Goal: Contribute content

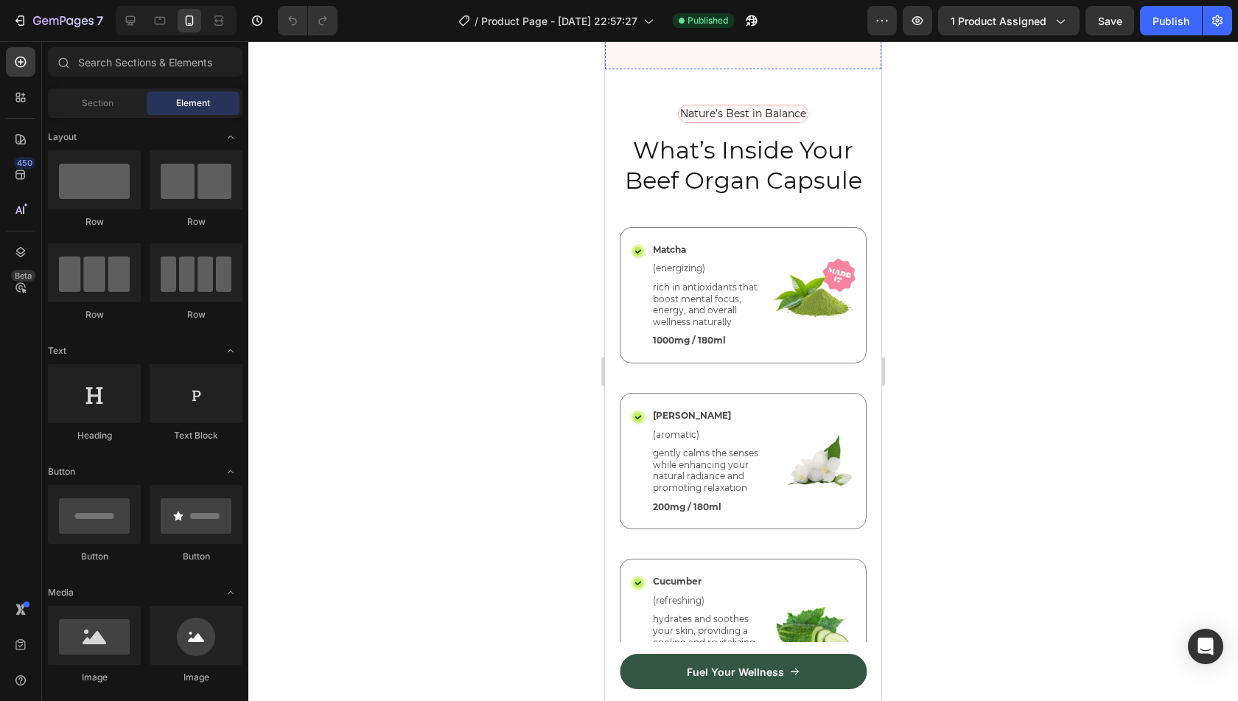
scroll to position [4013, 0]
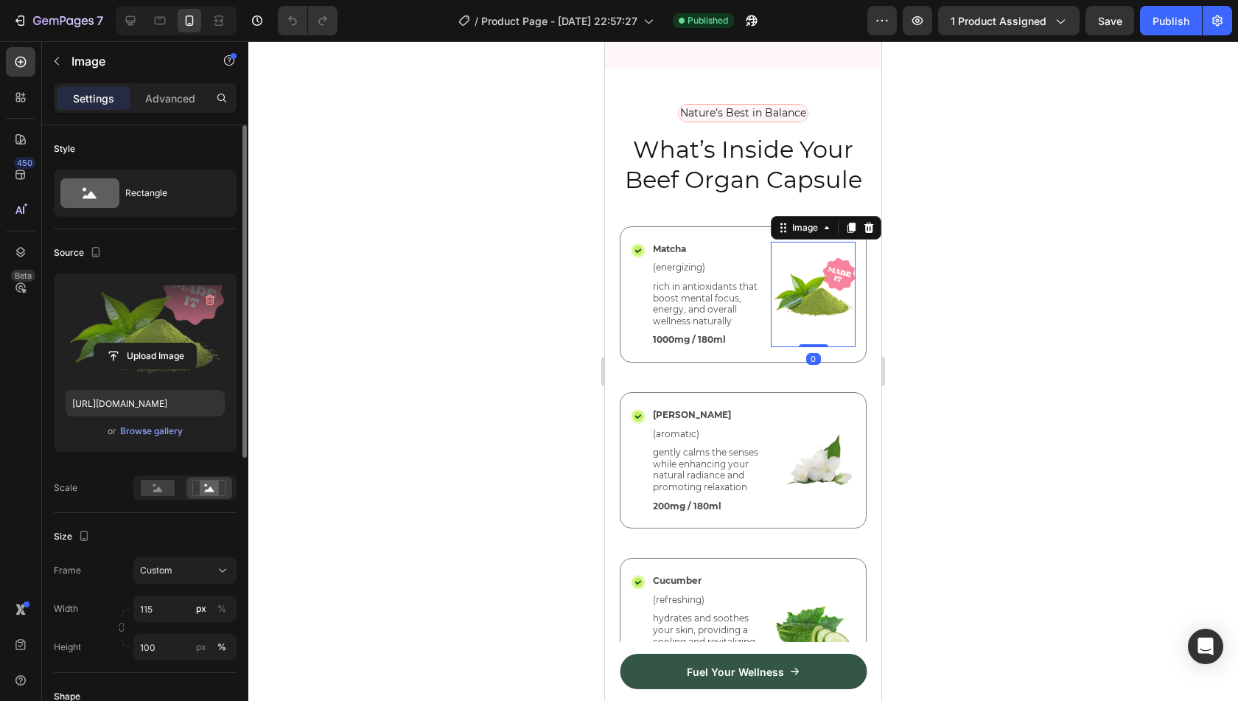
click at [122, 313] on label at bounding box center [145, 331] width 159 height 93
click at [122, 343] on input "file" at bounding box center [145, 355] width 102 height 25
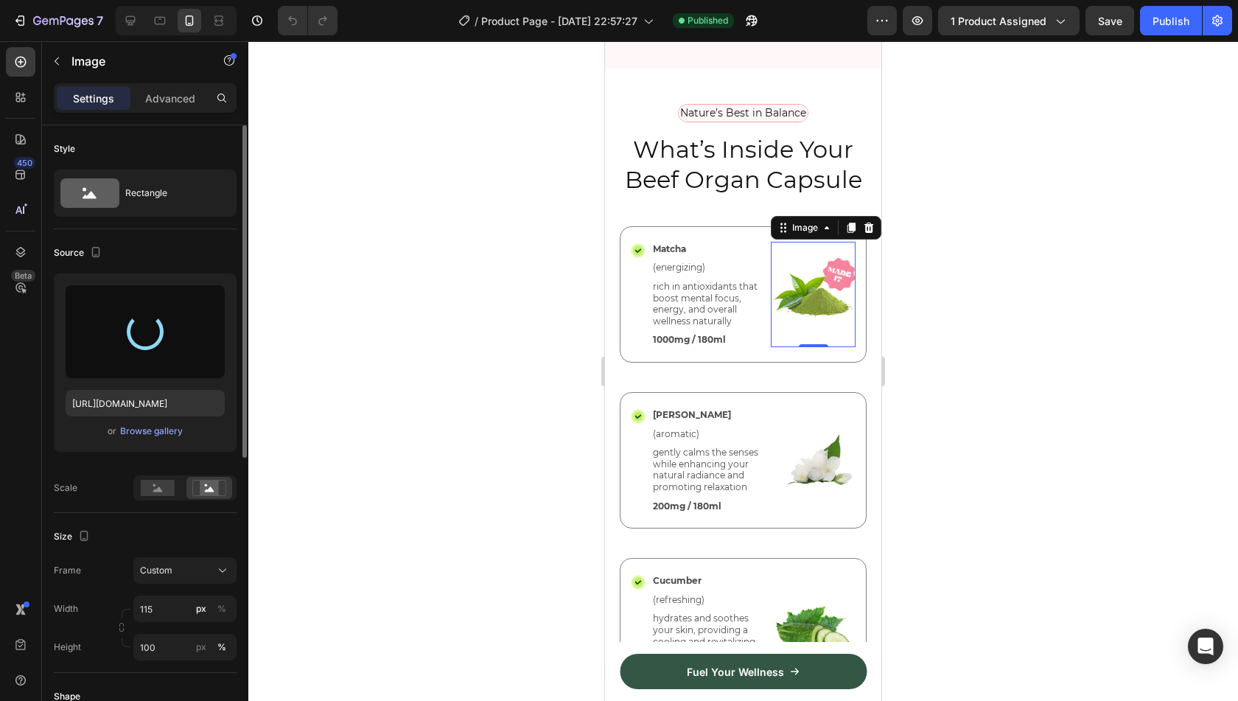
type input "[URL][DOMAIN_NAME]"
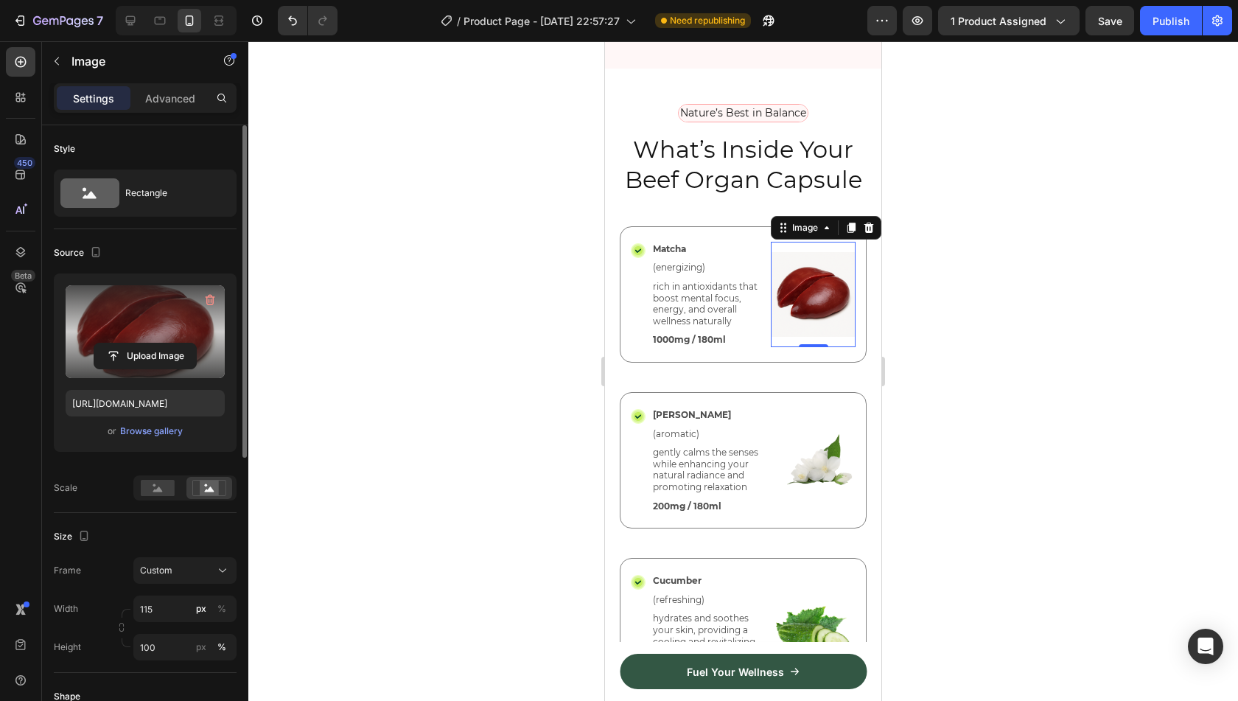
click at [166, 316] on label at bounding box center [145, 331] width 159 height 93
click at [166, 343] on input "file" at bounding box center [145, 355] width 102 height 25
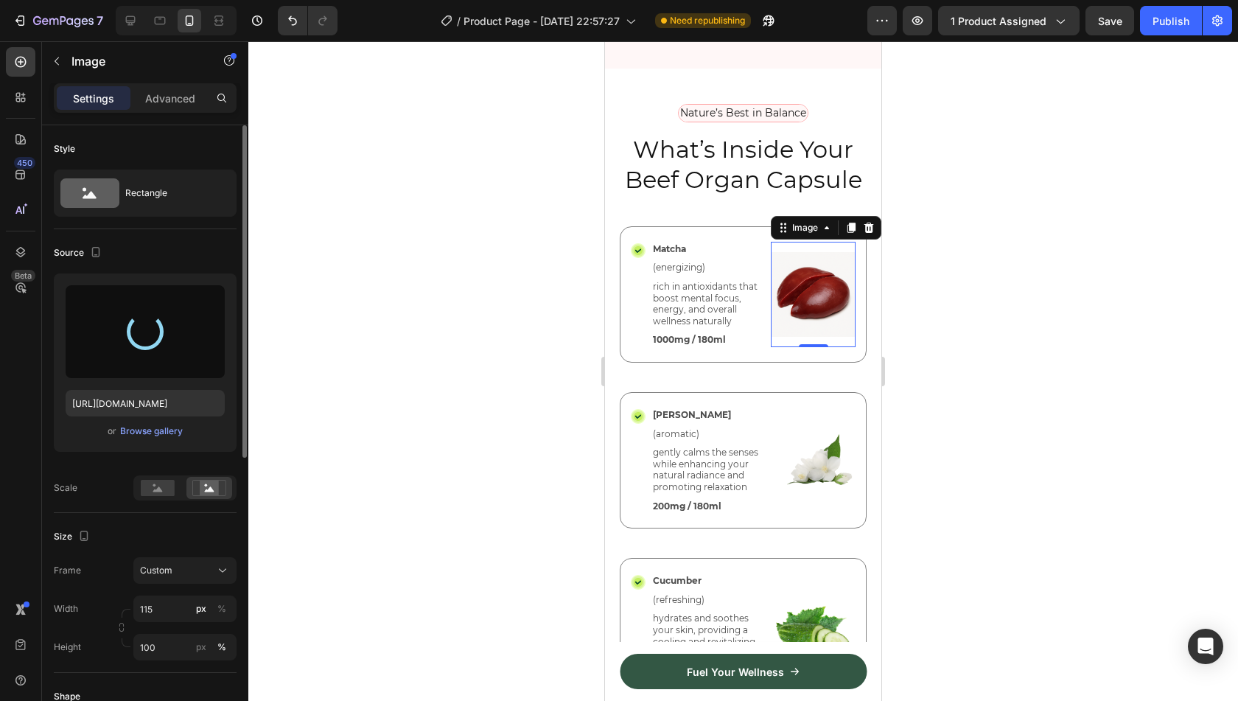
type input "[URL][DOMAIN_NAME]"
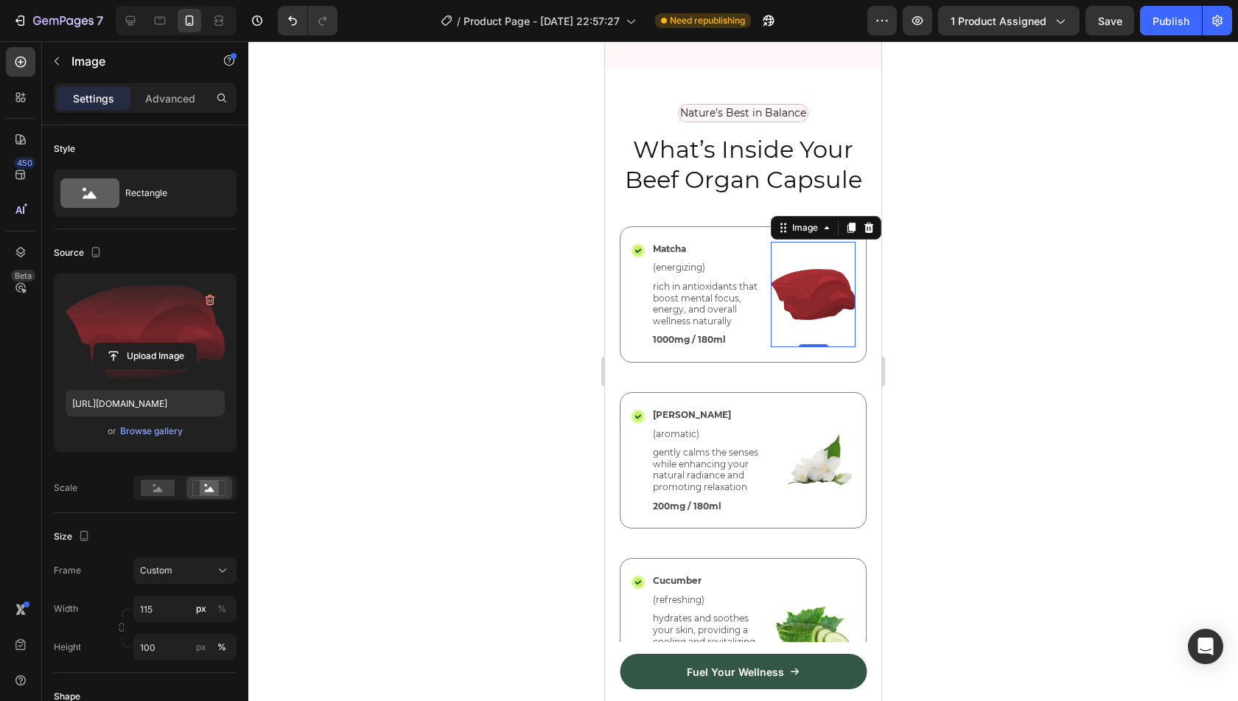
click at [450, 346] on div at bounding box center [743, 371] width 990 height 660
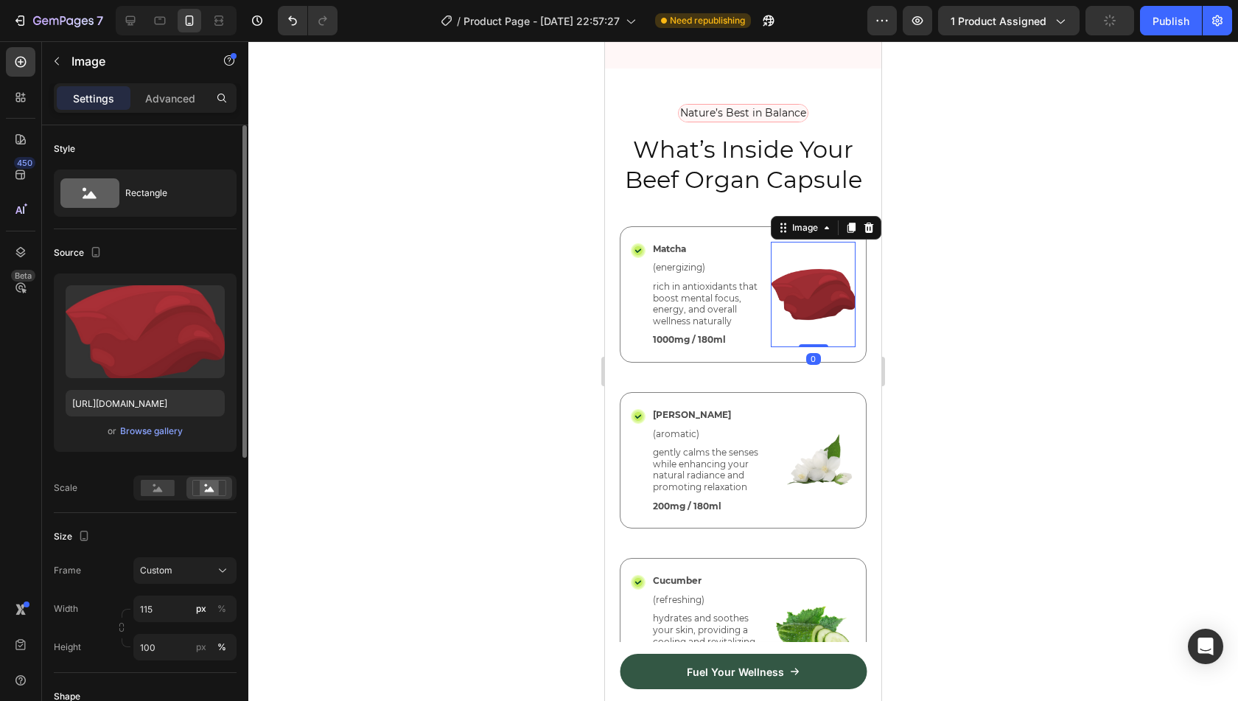
click at [144, 438] on div "or Browse gallery" at bounding box center [145, 431] width 159 height 18
click at [152, 434] on div "Browse gallery" at bounding box center [151, 430] width 63 height 13
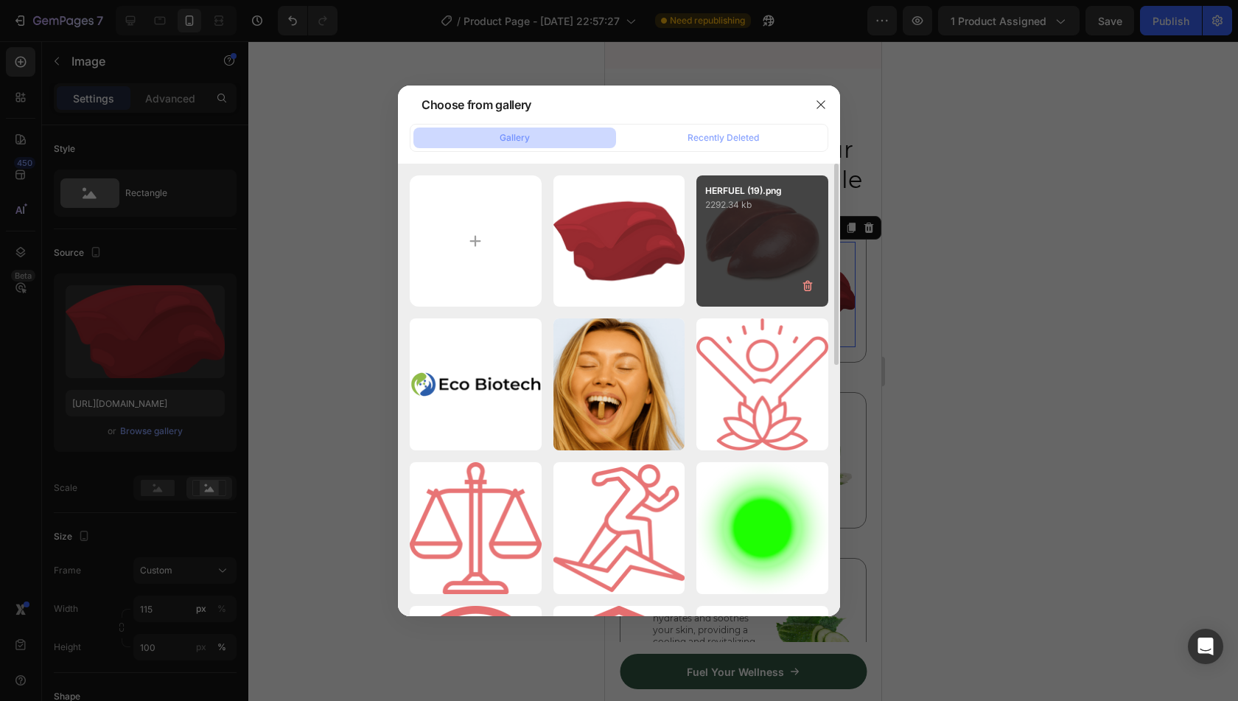
click at [750, 236] on div "HERFUEL (19).png 2292.34 kb" at bounding box center [762, 241] width 132 height 132
type input "[URL][DOMAIN_NAME]"
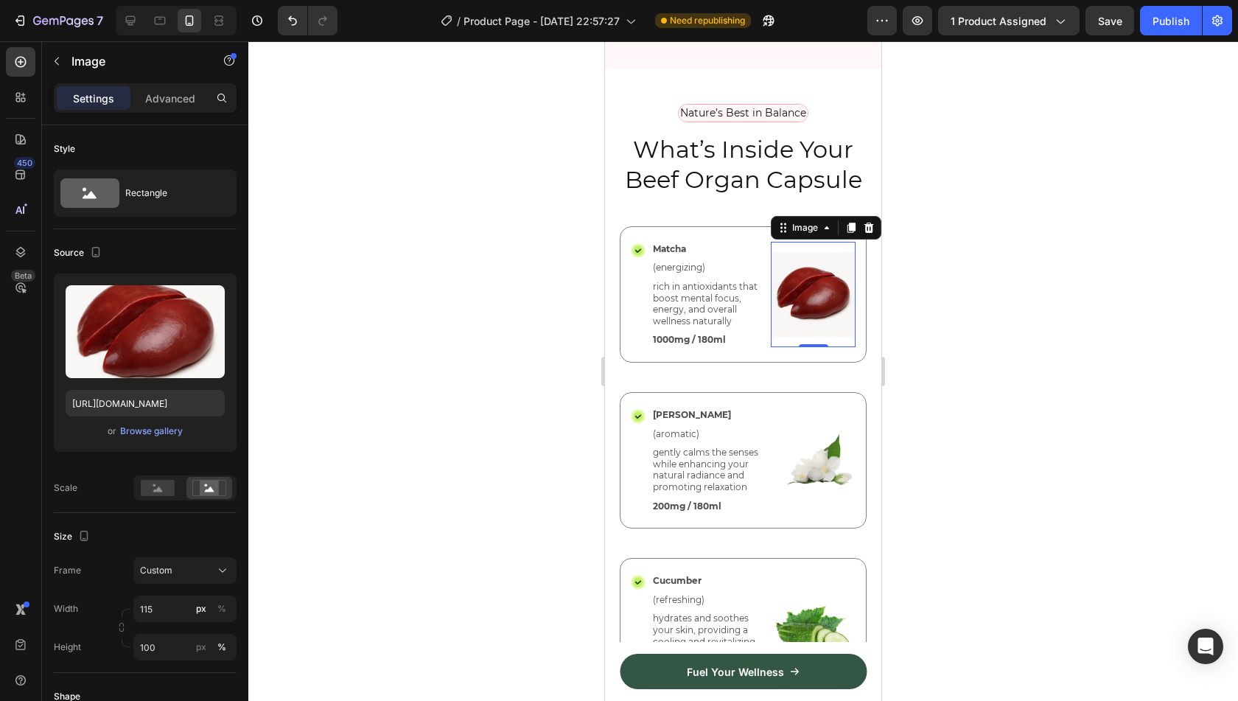
click at [463, 278] on div at bounding box center [743, 371] width 990 height 660
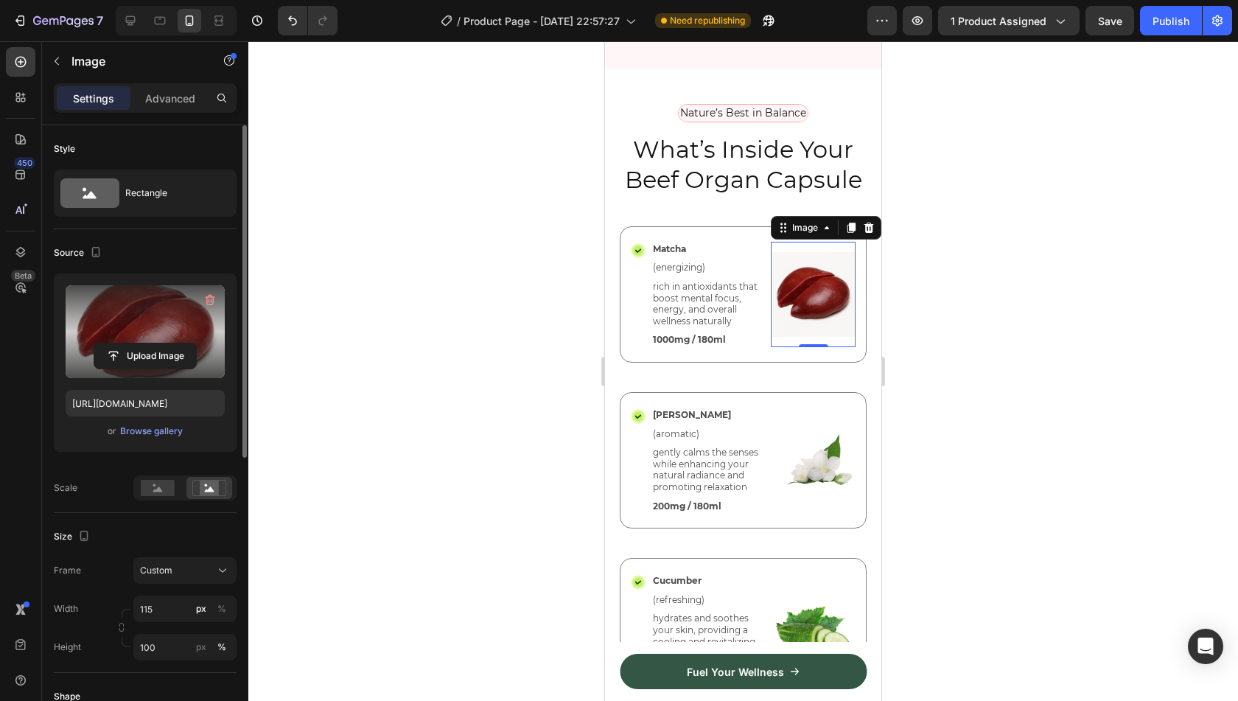
click at [127, 330] on label at bounding box center [145, 331] width 159 height 93
click at [127, 343] on input "file" at bounding box center [145, 355] width 102 height 25
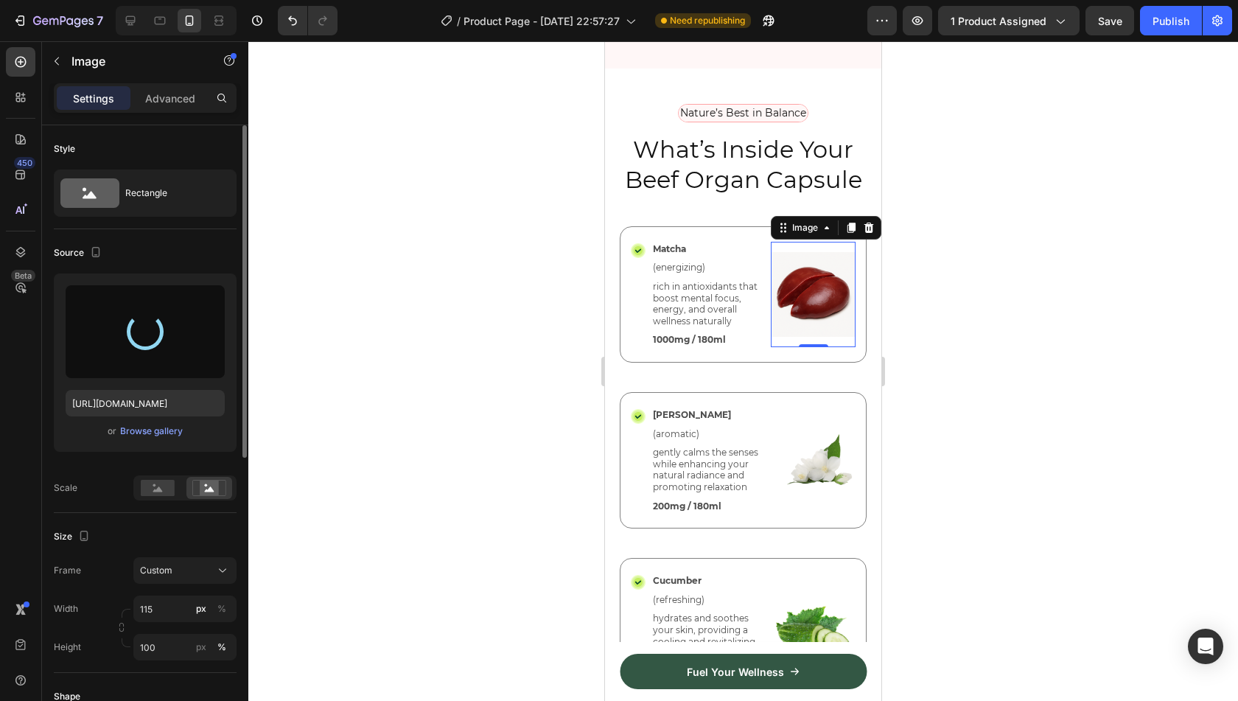
type input "[URL][DOMAIN_NAME]"
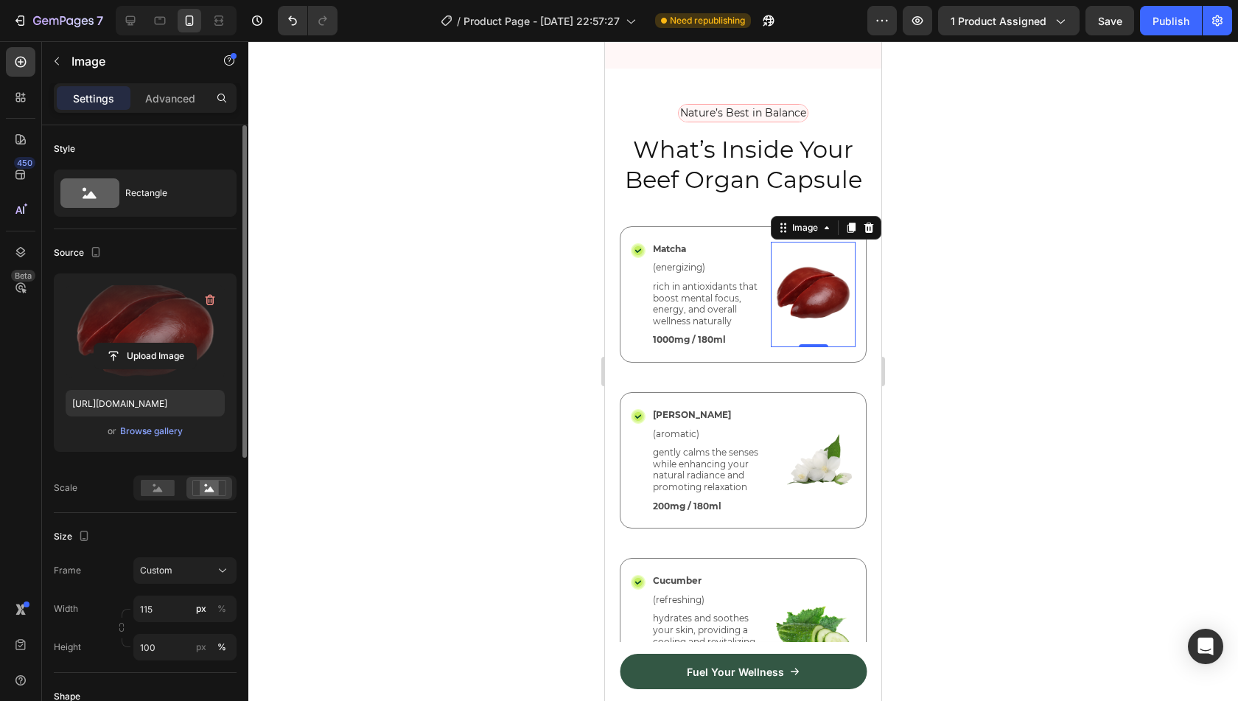
click at [517, 237] on div at bounding box center [743, 371] width 990 height 660
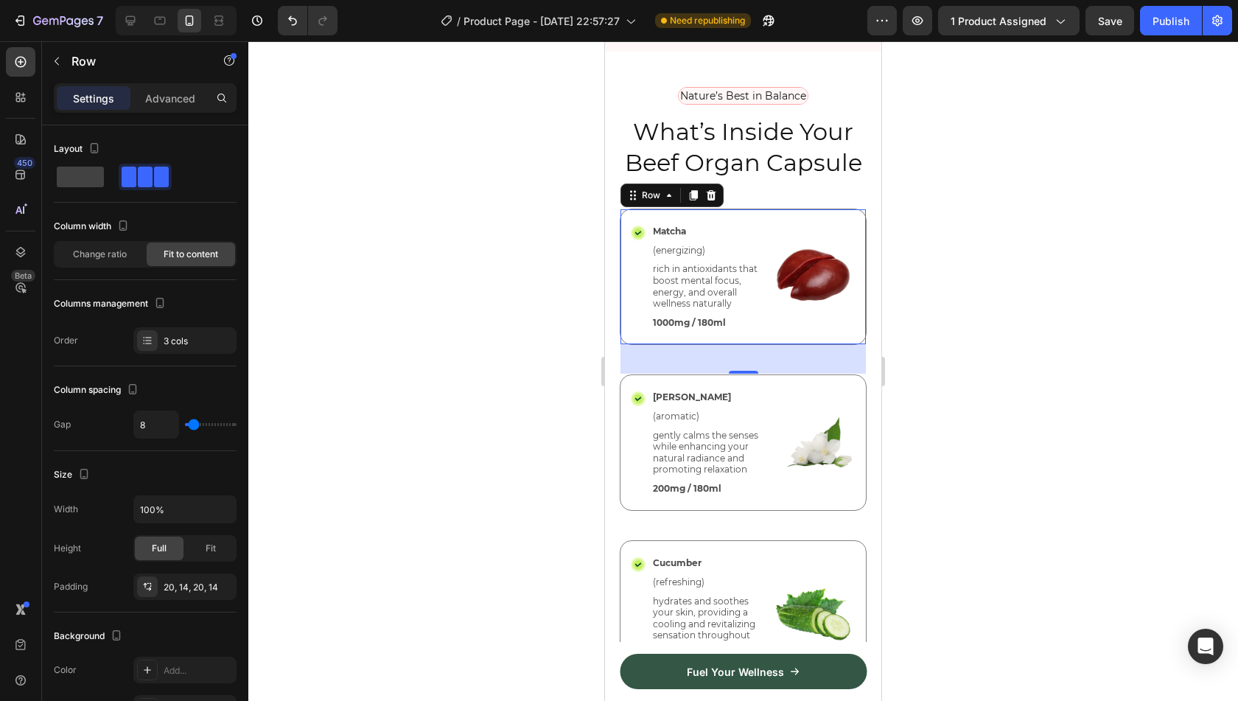
scroll to position [4062, 0]
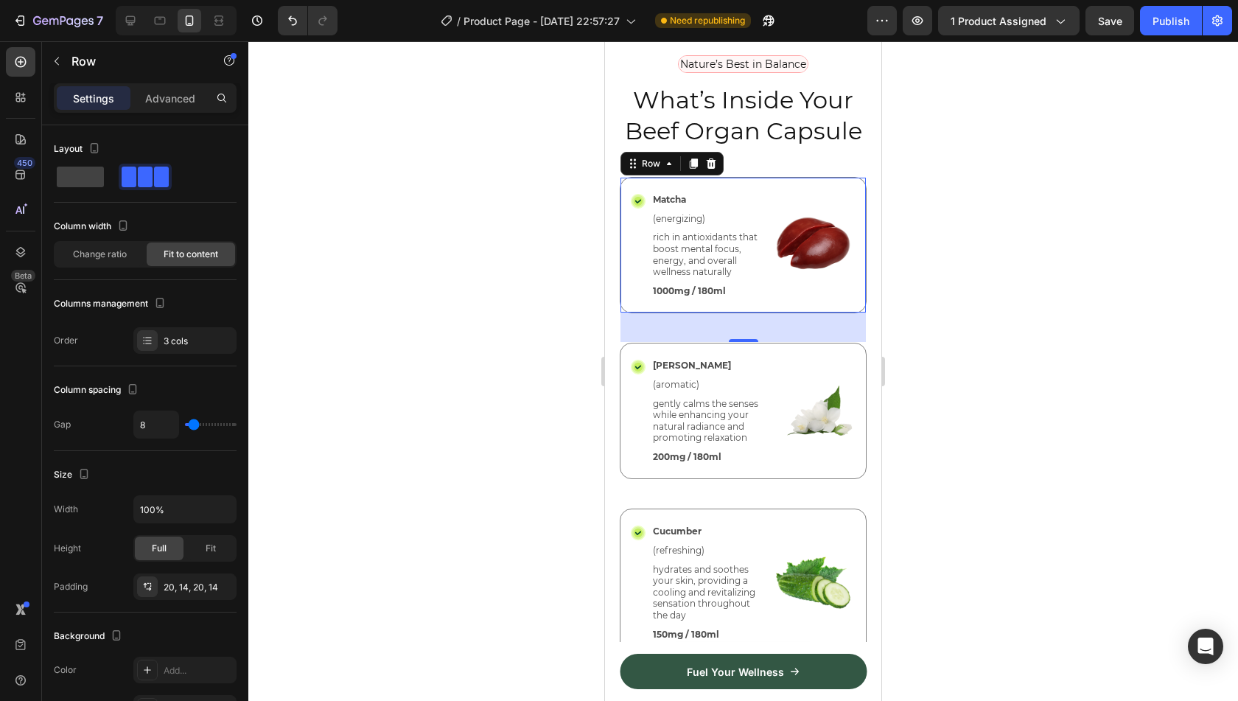
click at [1017, 385] on div at bounding box center [743, 371] width 990 height 660
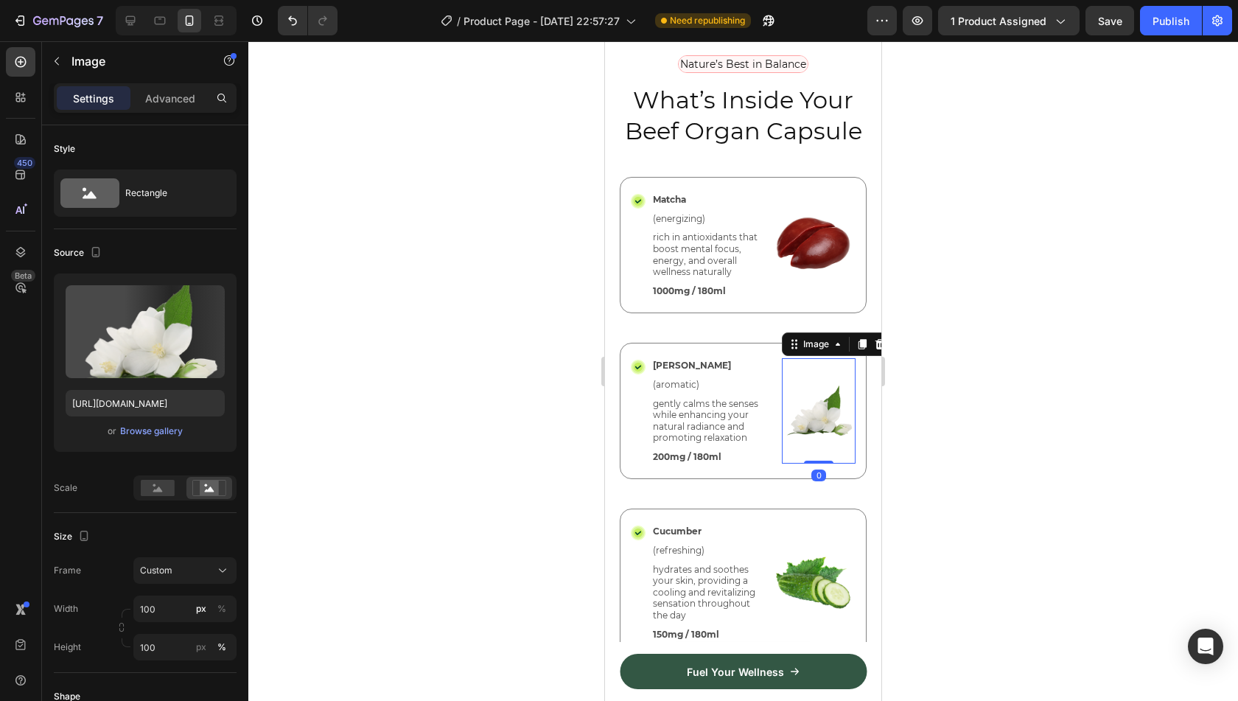
click at [802, 460] on img at bounding box center [819, 410] width 74 height 105
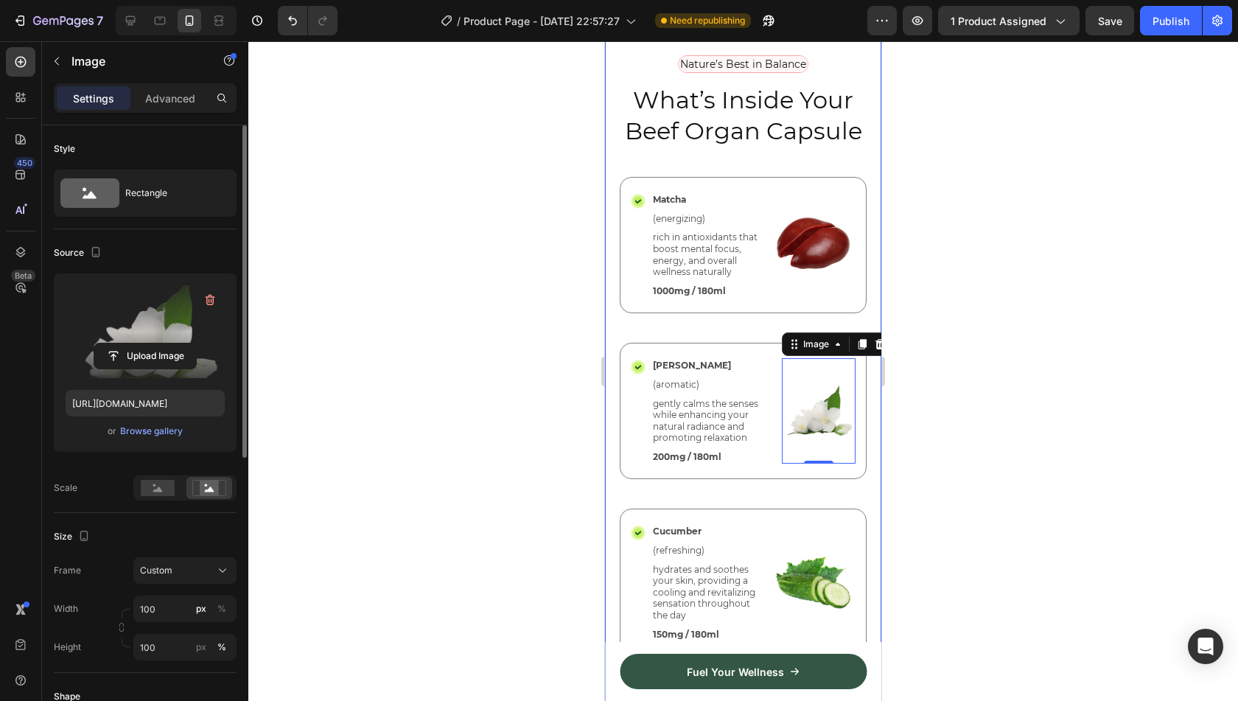
click at [139, 303] on label at bounding box center [145, 331] width 159 height 93
click at [139, 343] on input "file" at bounding box center [145, 355] width 102 height 25
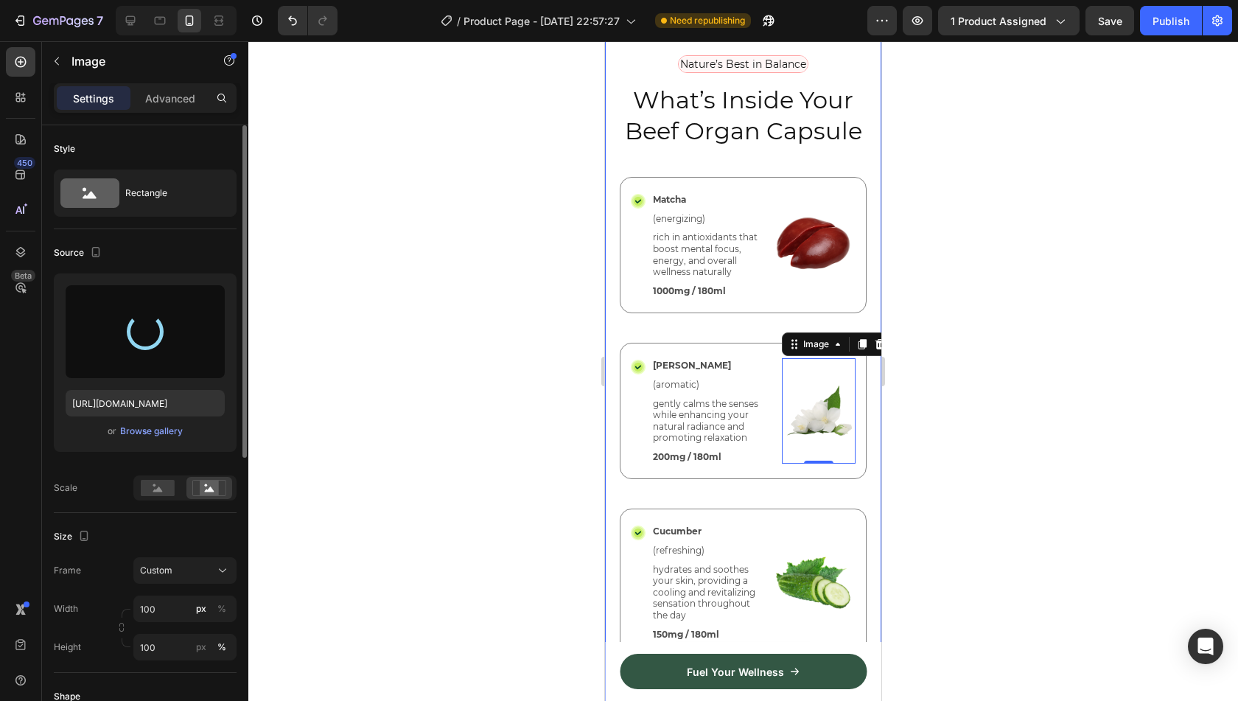
type input "[URL][DOMAIN_NAME]"
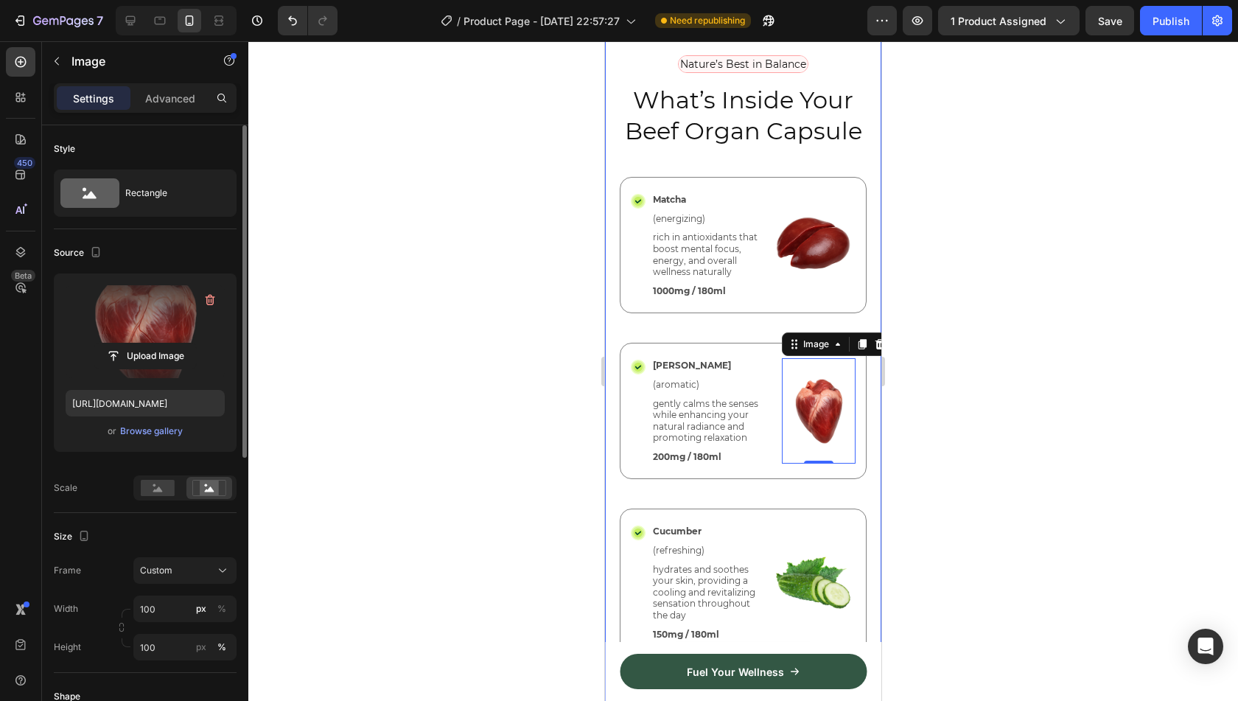
click at [1001, 357] on div at bounding box center [743, 371] width 990 height 660
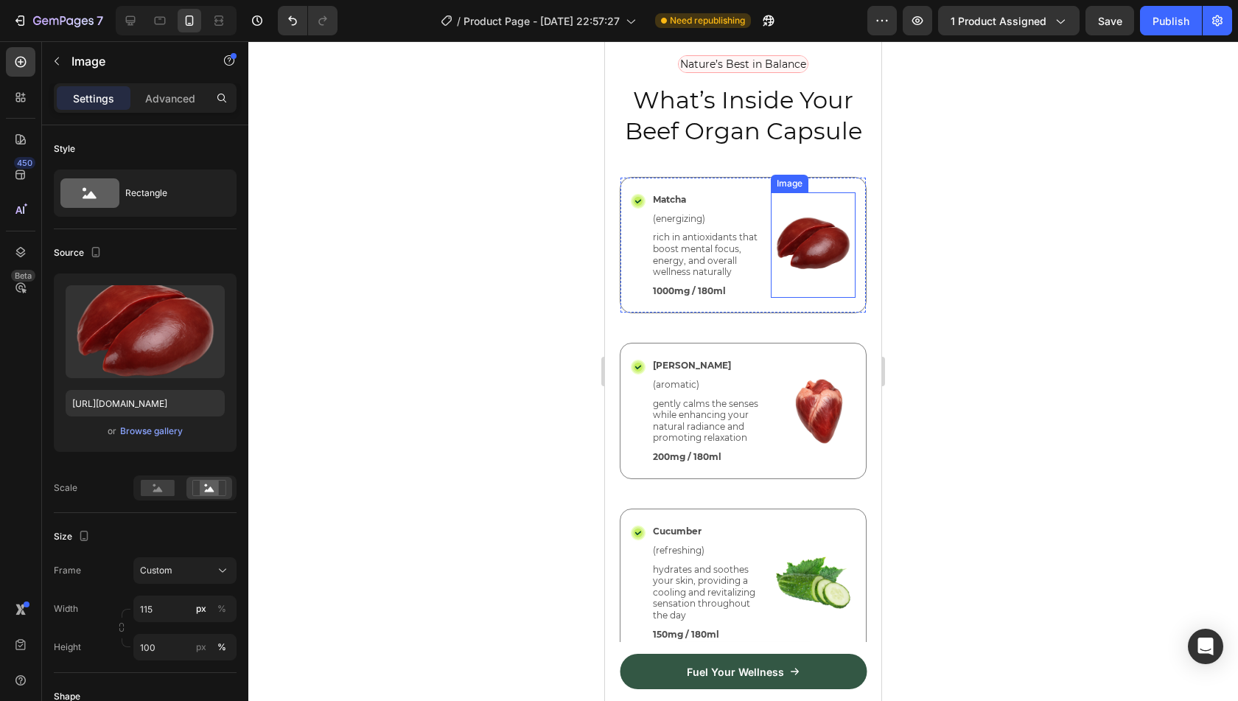
click at [816, 298] on img at bounding box center [813, 244] width 85 height 105
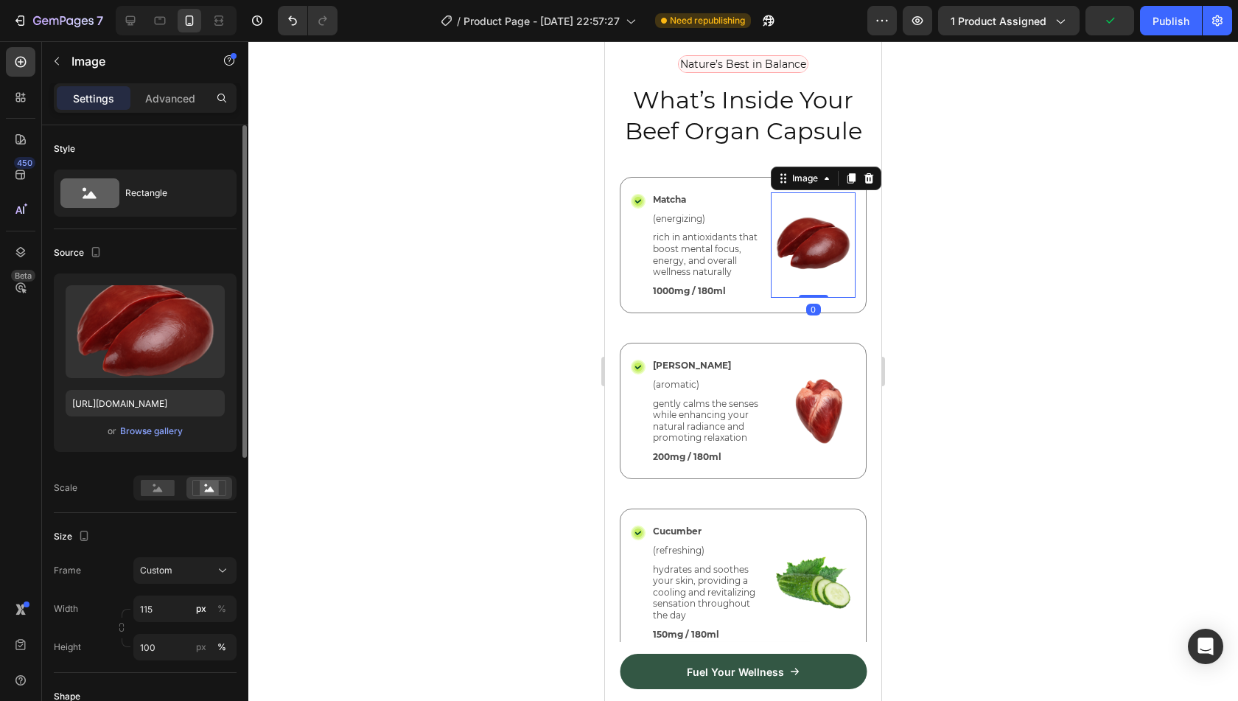
click at [148, 438] on div "or Browse gallery" at bounding box center [145, 431] width 159 height 18
click at [148, 436] on div "Browse gallery" at bounding box center [151, 430] width 63 height 13
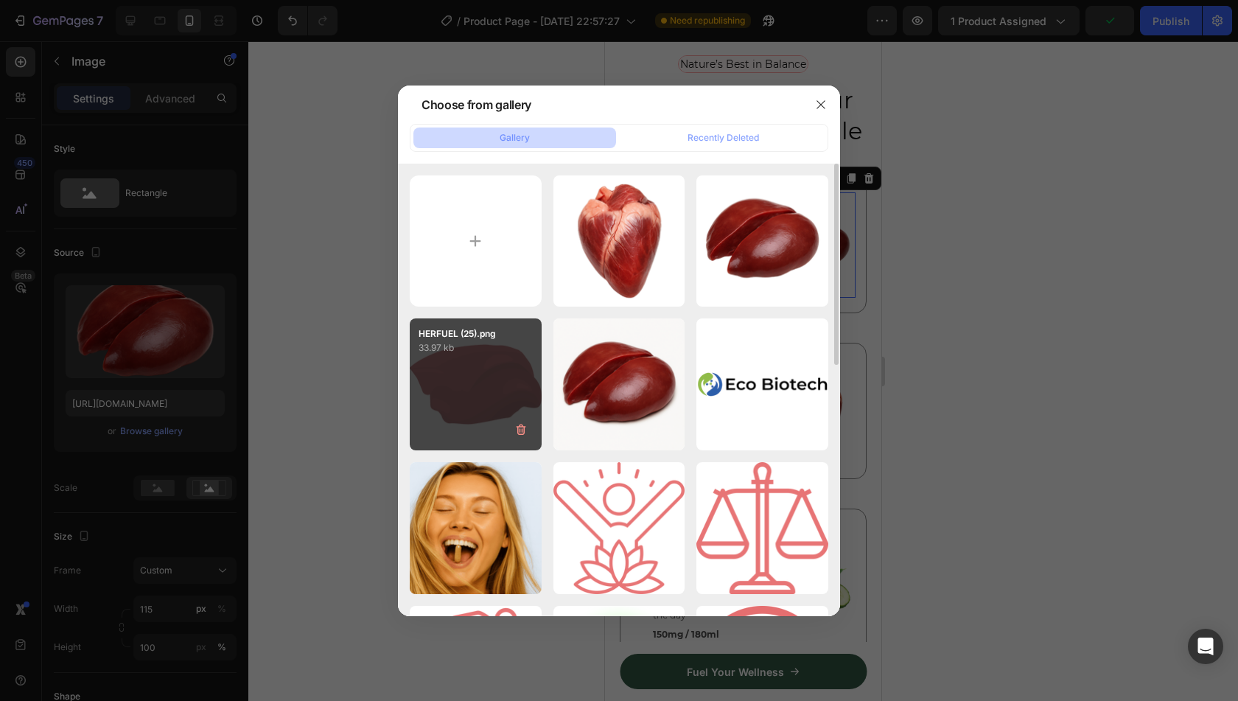
click at [485, 380] on div "HERFUEL (25).png 33.97 kb" at bounding box center [476, 384] width 132 height 132
type input "[URL][DOMAIN_NAME]"
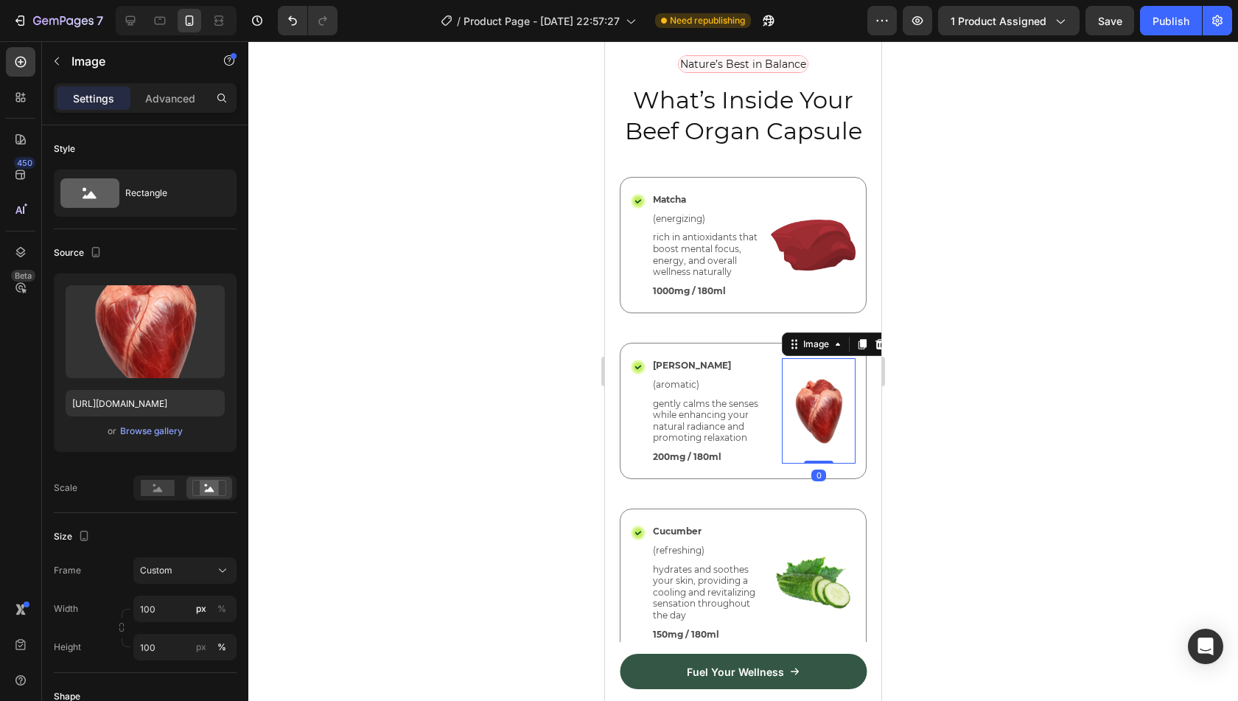
click at [807, 464] on img at bounding box center [819, 410] width 74 height 105
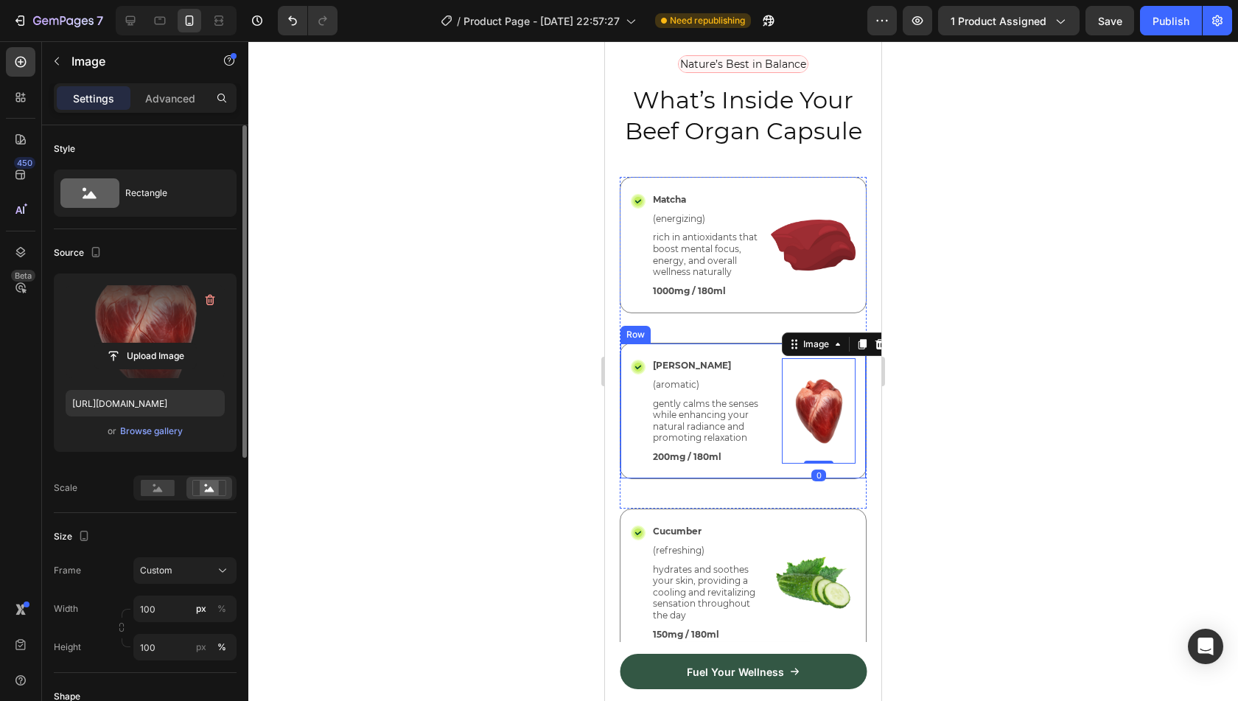
click at [131, 307] on label at bounding box center [145, 331] width 159 height 93
click at [131, 343] on input "file" at bounding box center [145, 355] width 102 height 25
click at [134, 313] on label at bounding box center [145, 331] width 159 height 93
click at [134, 343] on input "file" at bounding box center [145, 355] width 102 height 25
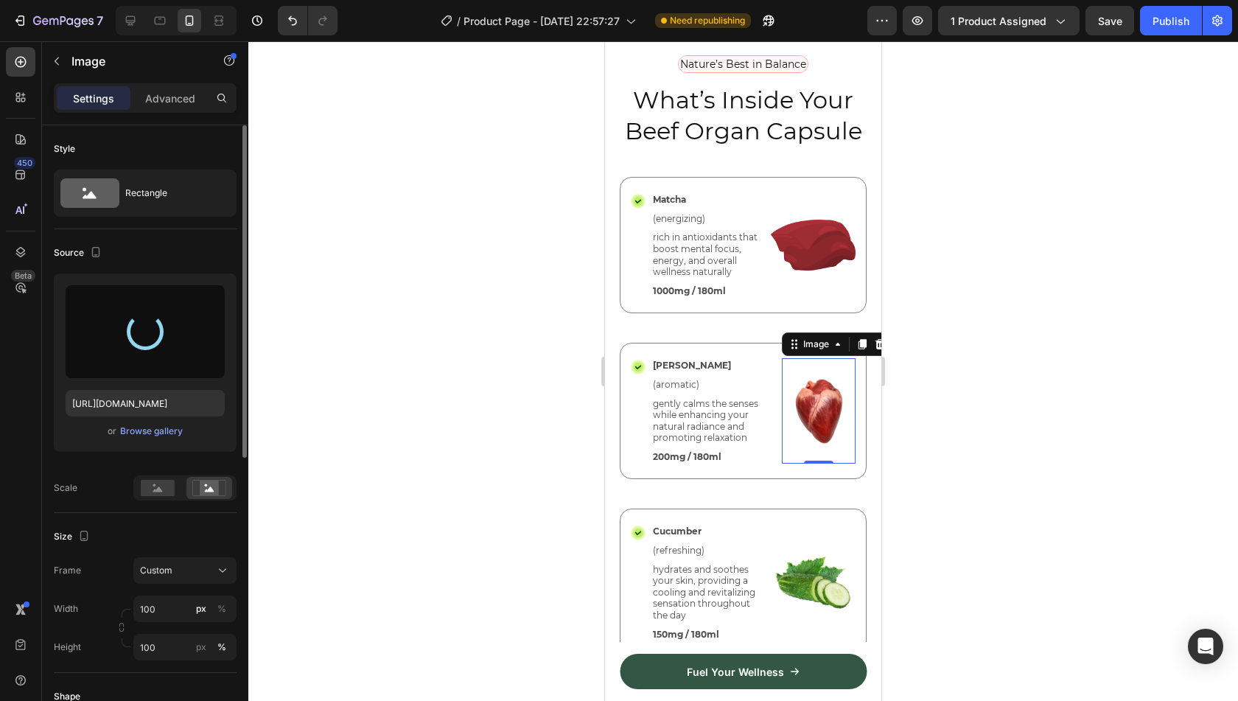
type input "[URL][DOMAIN_NAME]"
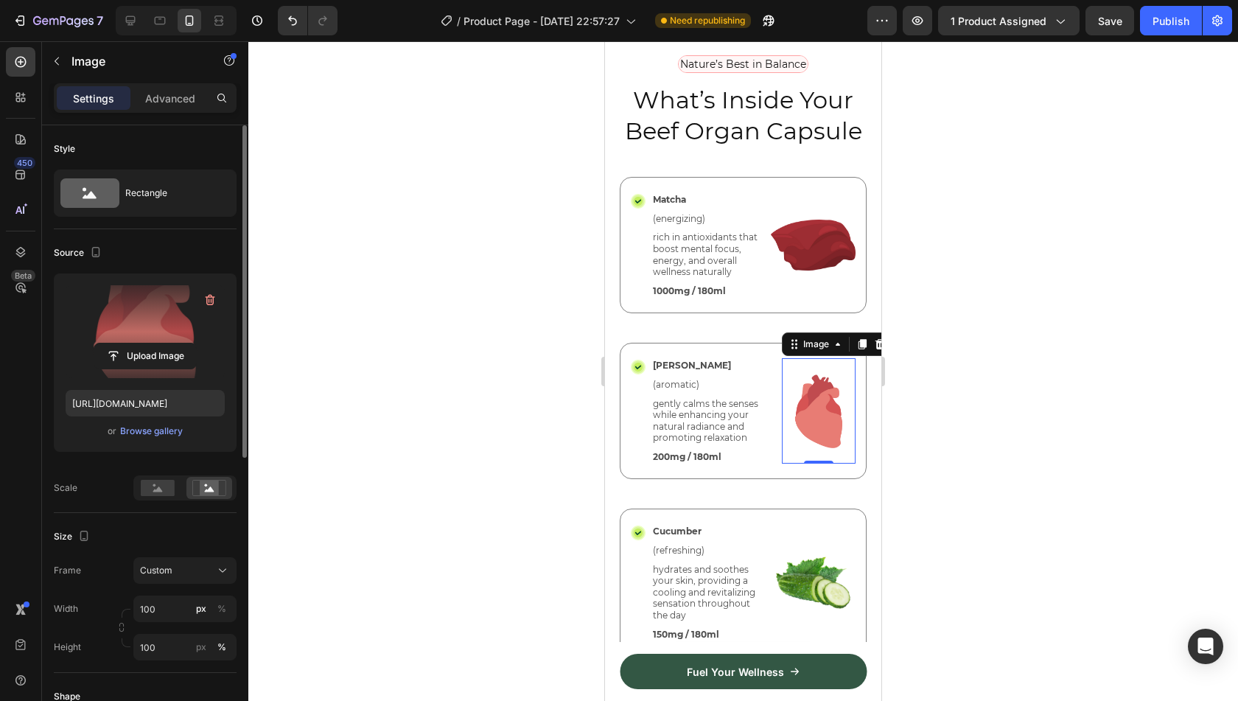
click at [1057, 516] on div at bounding box center [743, 371] width 990 height 660
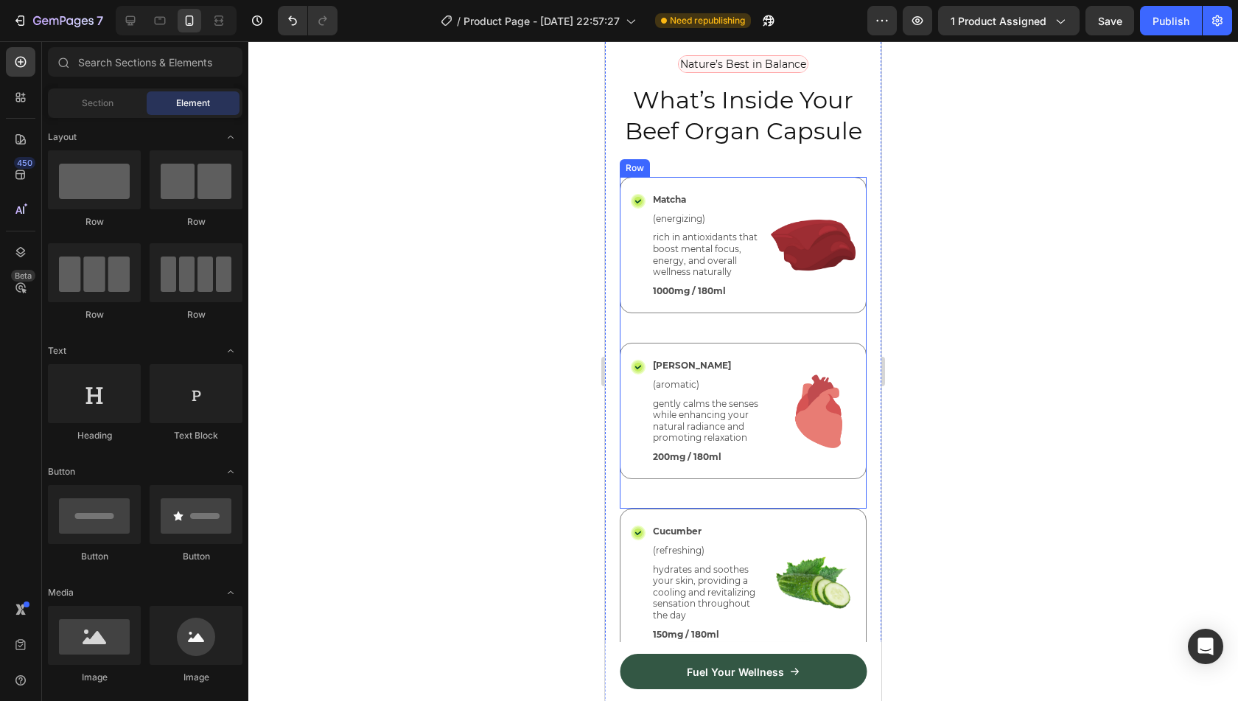
scroll to position [3914, 0]
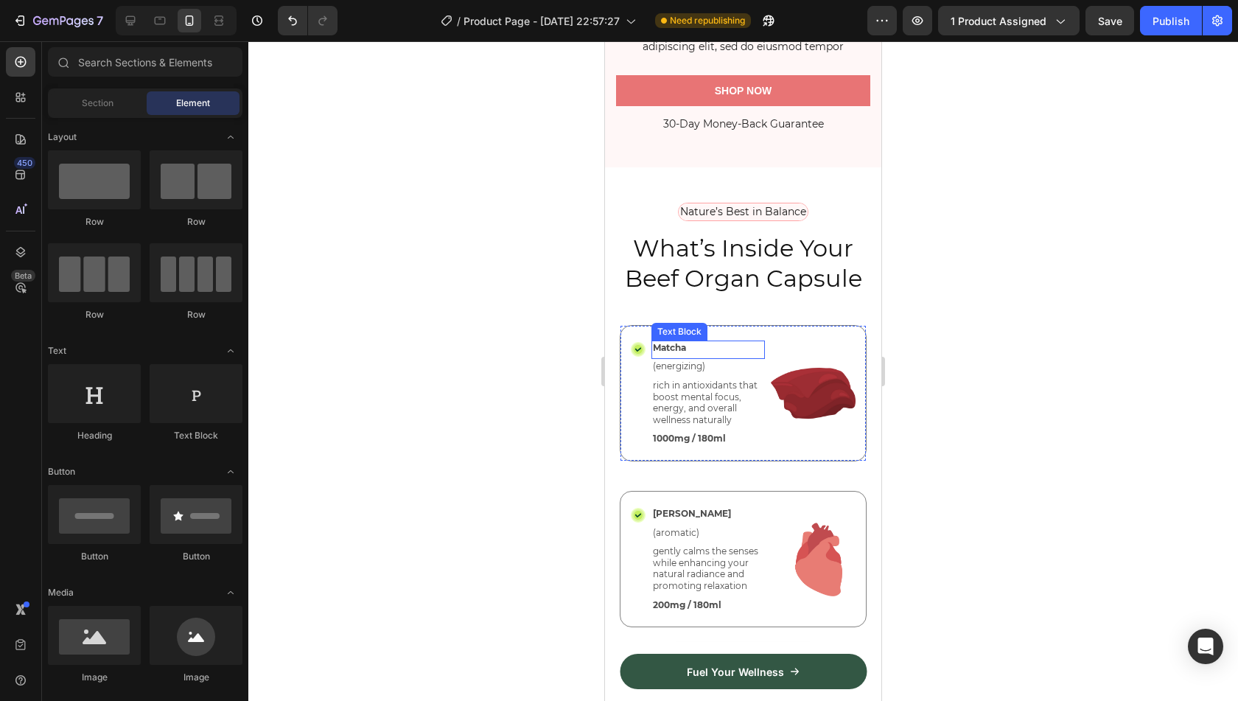
click at [681, 354] on p "Matcha" at bounding box center [708, 348] width 111 height 12
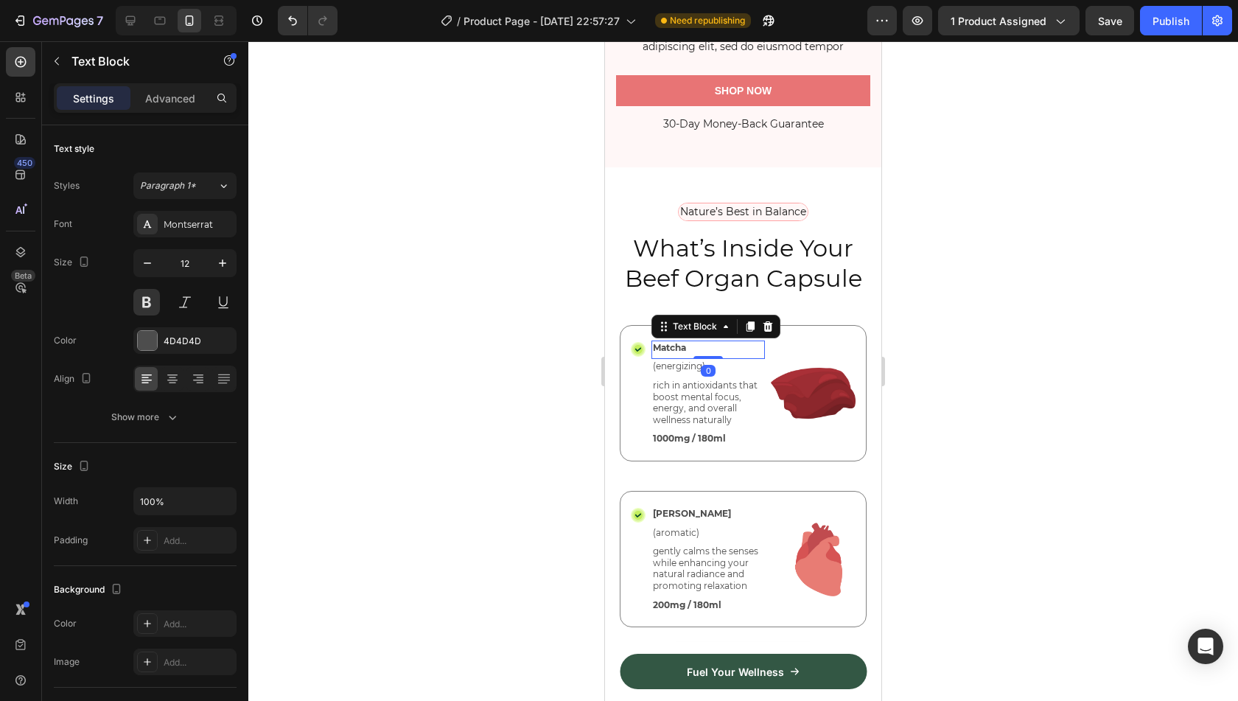
click at [681, 354] on p "Matcha" at bounding box center [708, 348] width 111 height 12
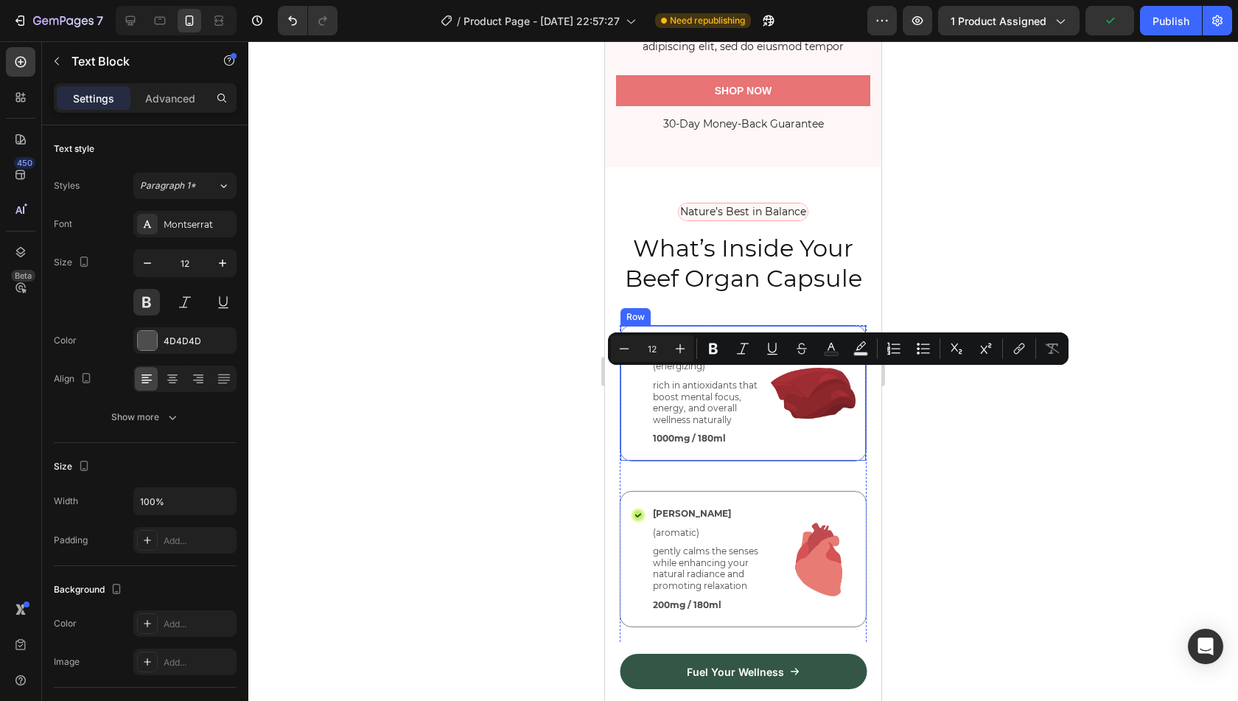
click at [756, 372] on div "Icon Matcha Text Block 0 (energizing) Text Block rich in antioxidants that boos…" at bounding box center [743, 393] width 247 height 136
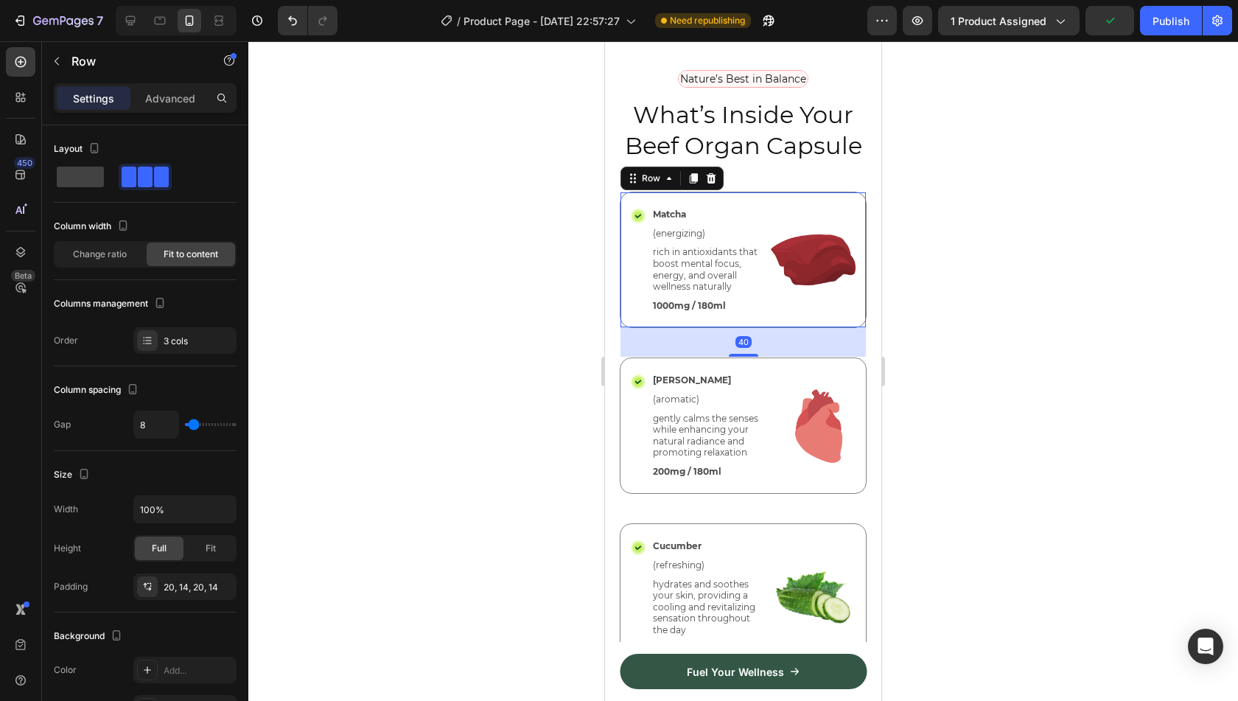
scroll to position [4062, 0]
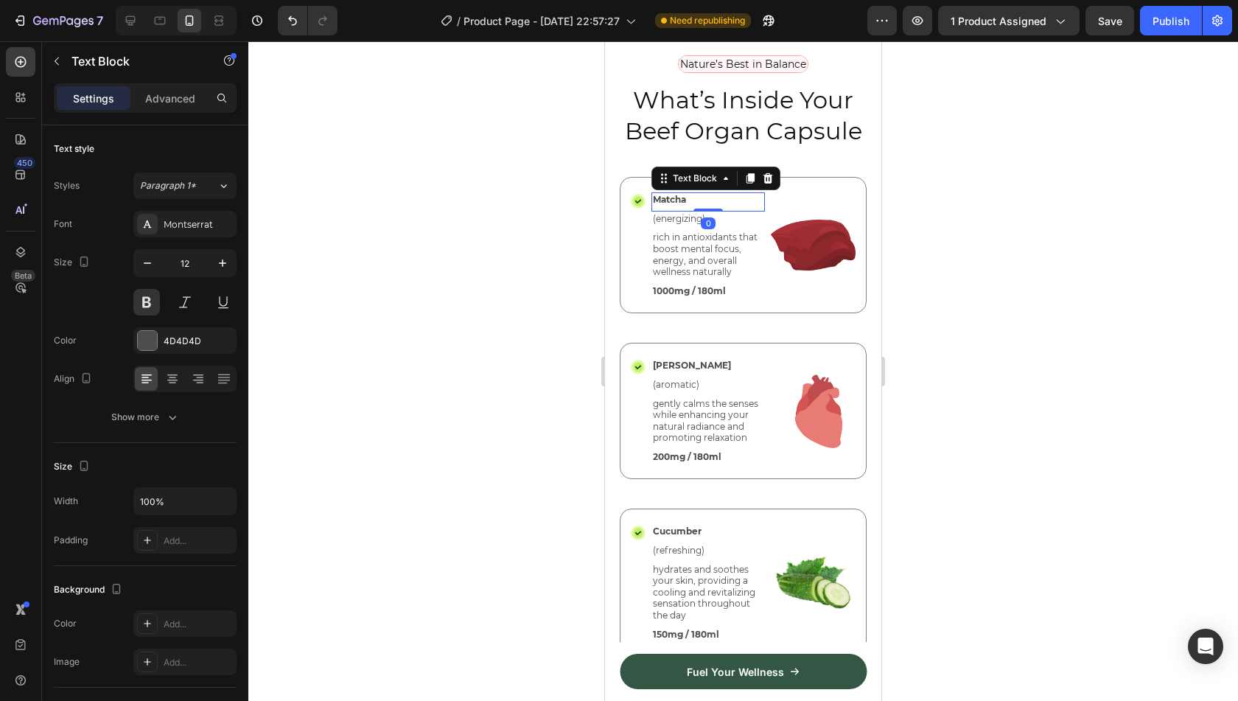
click at [702, 206] on p "Matcha" at bounding box center [708, 200] width 111 height 12
click at [692, 206] on p "Beef Heart" at bounding box center [708, 200] width 111 height 12
click at [675, 371] on p "[PERSON_NAME]" at bounding box center [714, 366] width 122 height 12
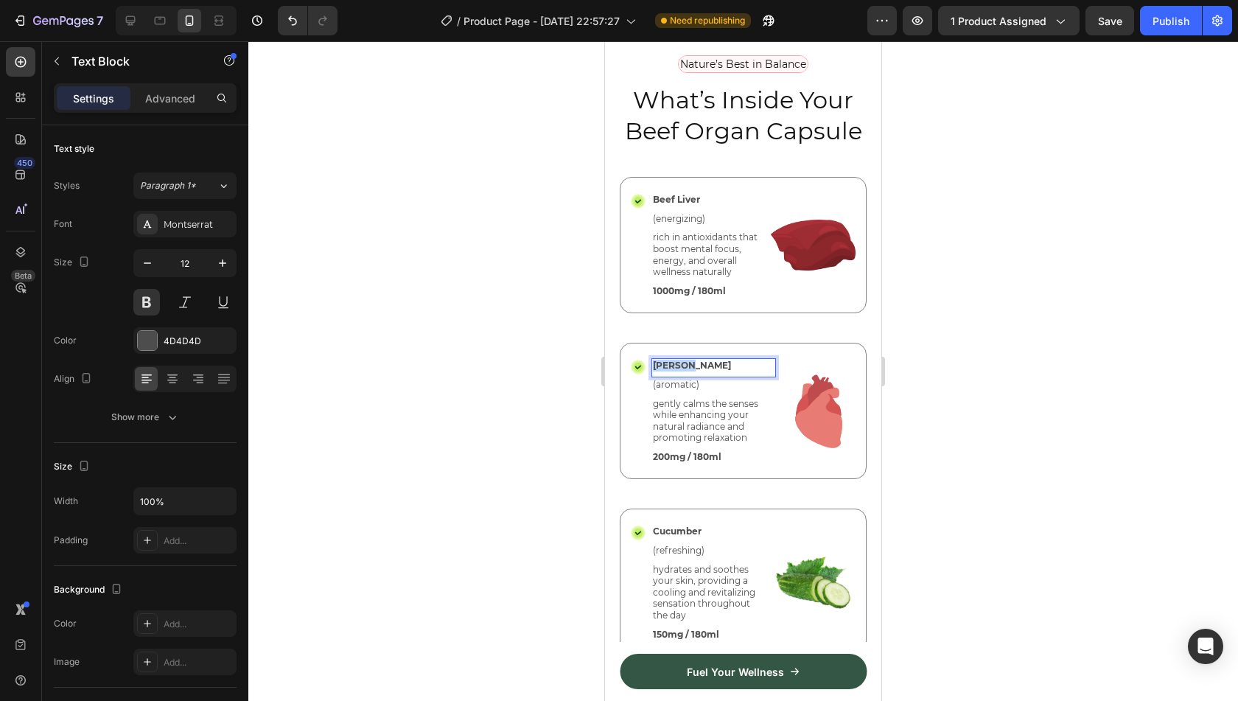
click at [675, 371] on p "[PERSON_NAME]" at bounding box center [714, 366] width 122 height 12
click at [634, 371] on icon at bounding box center [638, 367] width 9 height 9
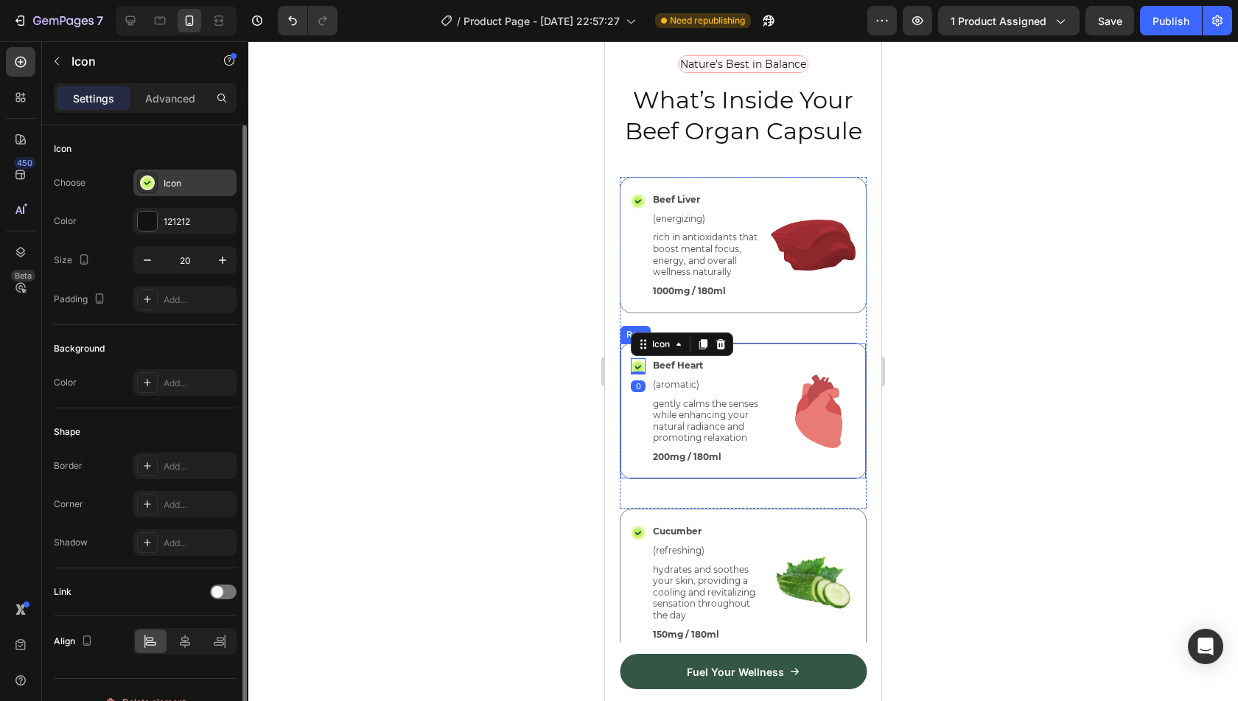
click at [188, 179] on div "Icon" at bounding box center [198, 183] width 69 height 13
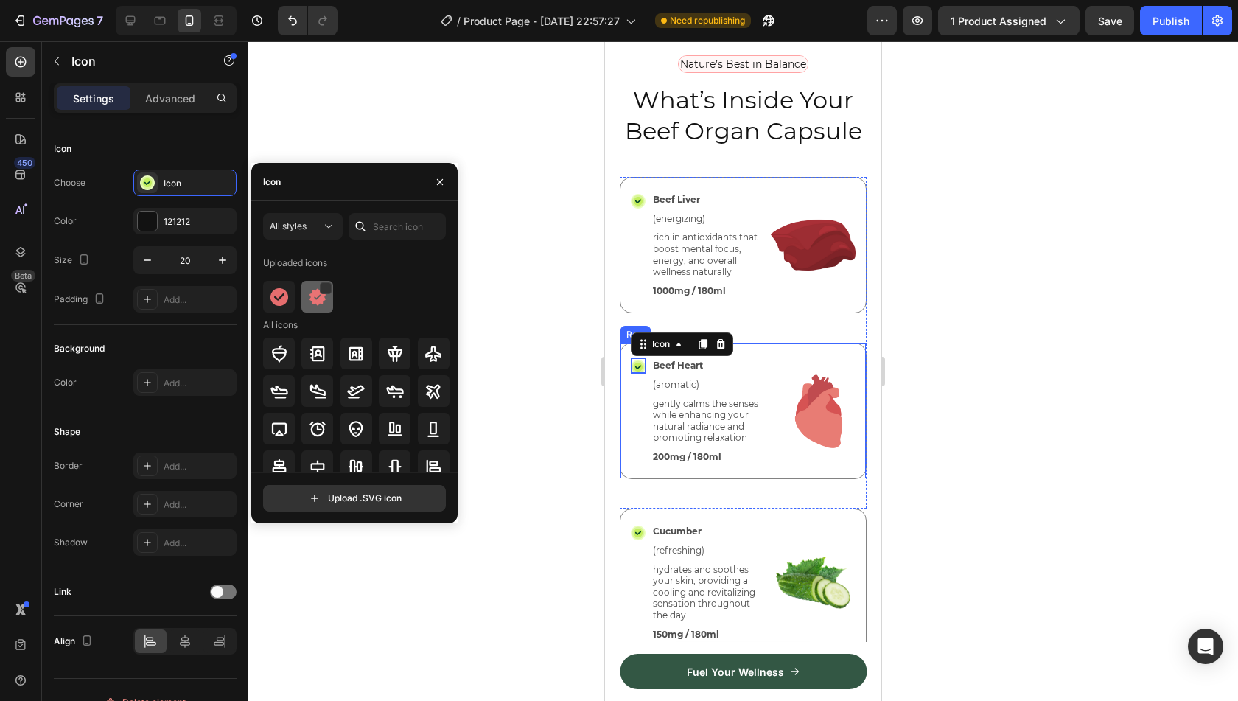
click at [317, 300] on img at bounding box center [318, 297] width 18 height 18
click at [638, 206] on icon at bounding box center [638, 201] width 9 height 9
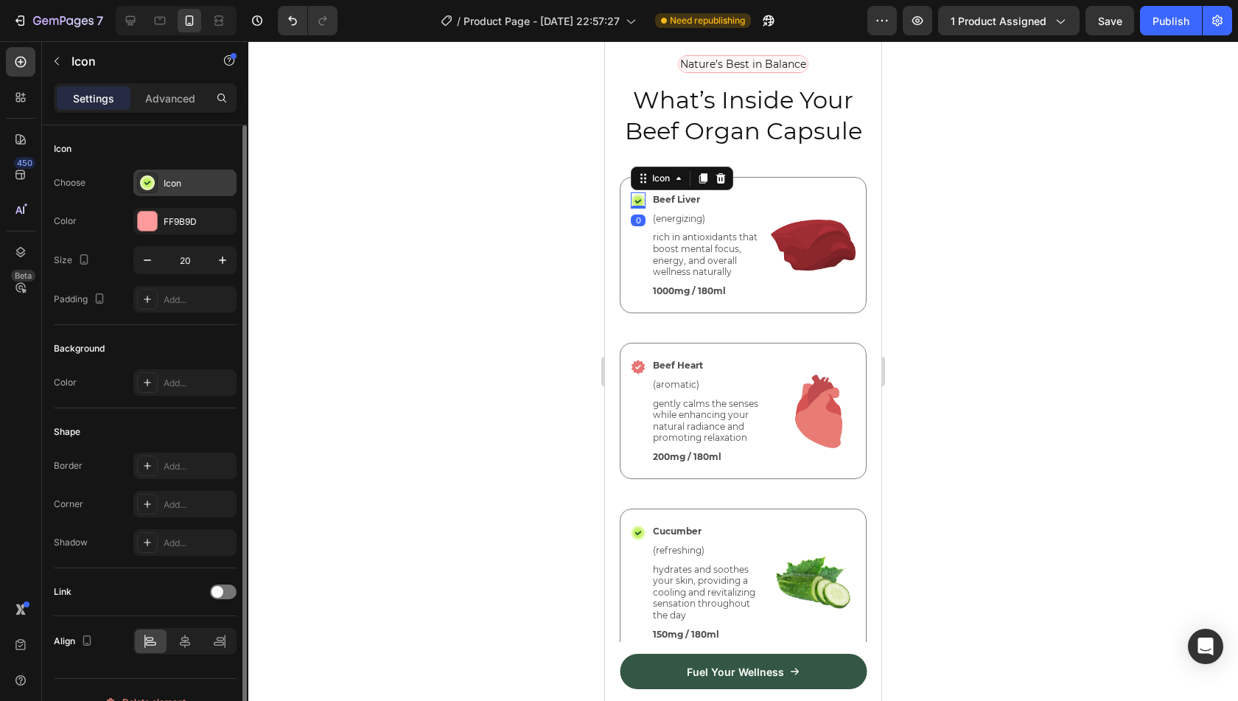
click at [195, 181] on div "Icon" at bounding box center [198, 183] width 69 height 13
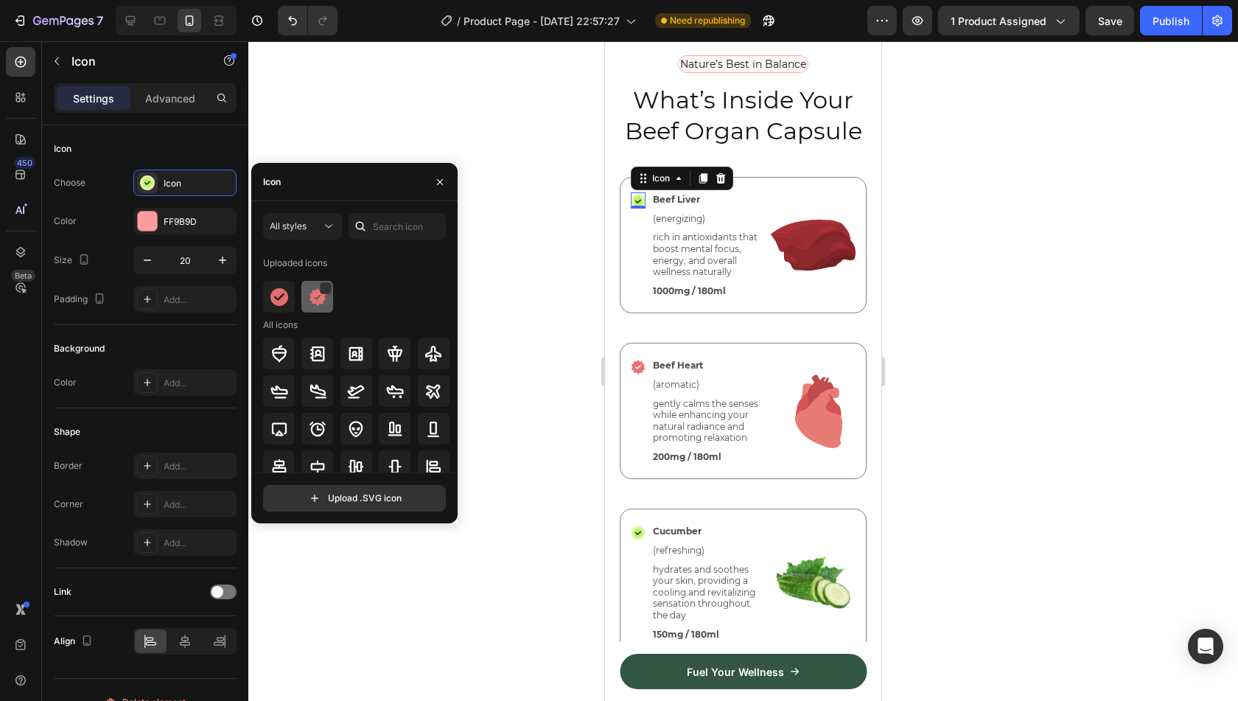
click at [311, 293] on img at bounding box center [318, 297] width 18 height 18
click at [528, 352] on div at bounding box center [743, 371] width 990 height 660
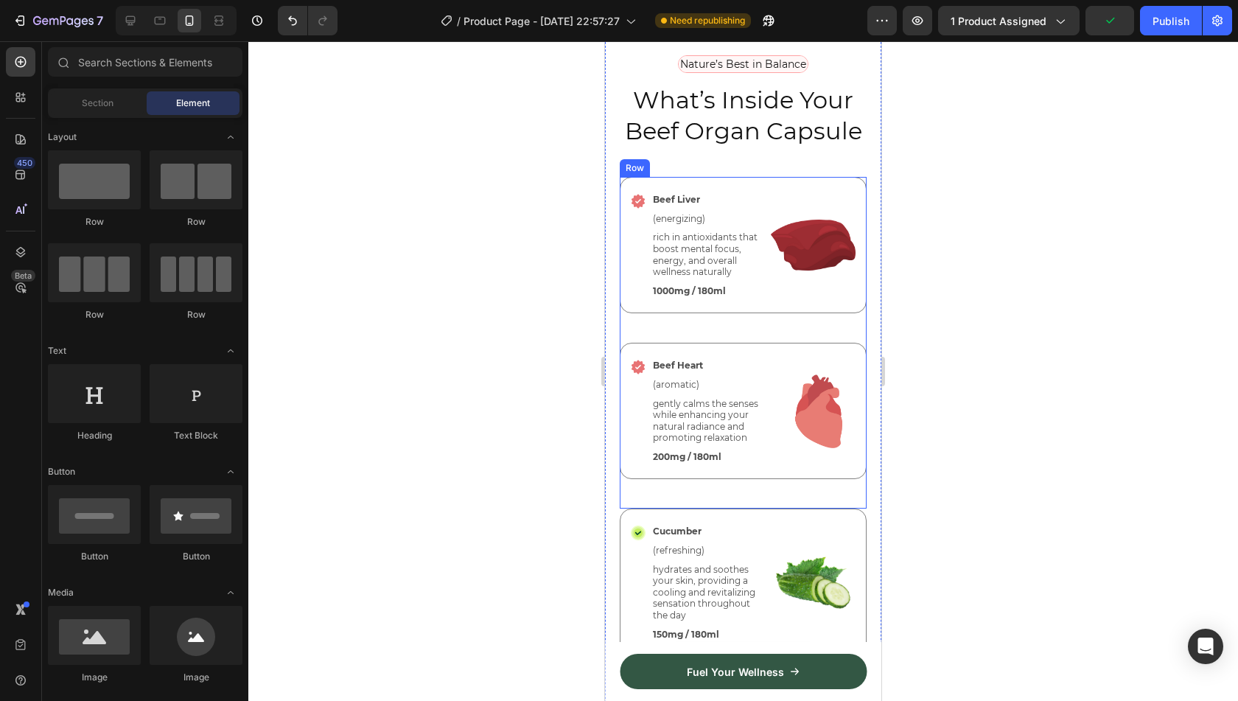
scroll to position [4211, 0]
